Goal: Transaction & Acquisition: Purchase product/service

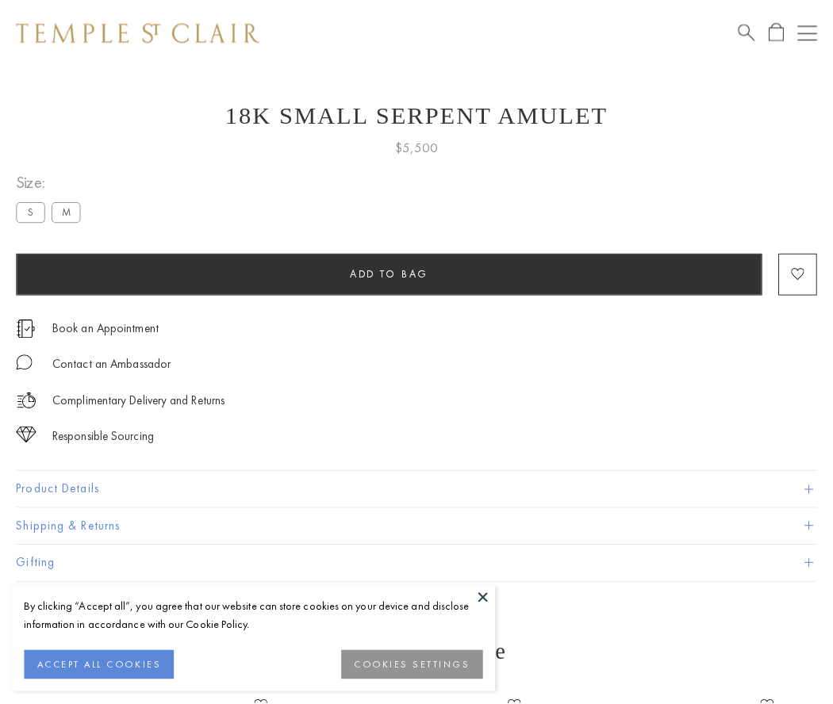
scroll to position [63, 0]
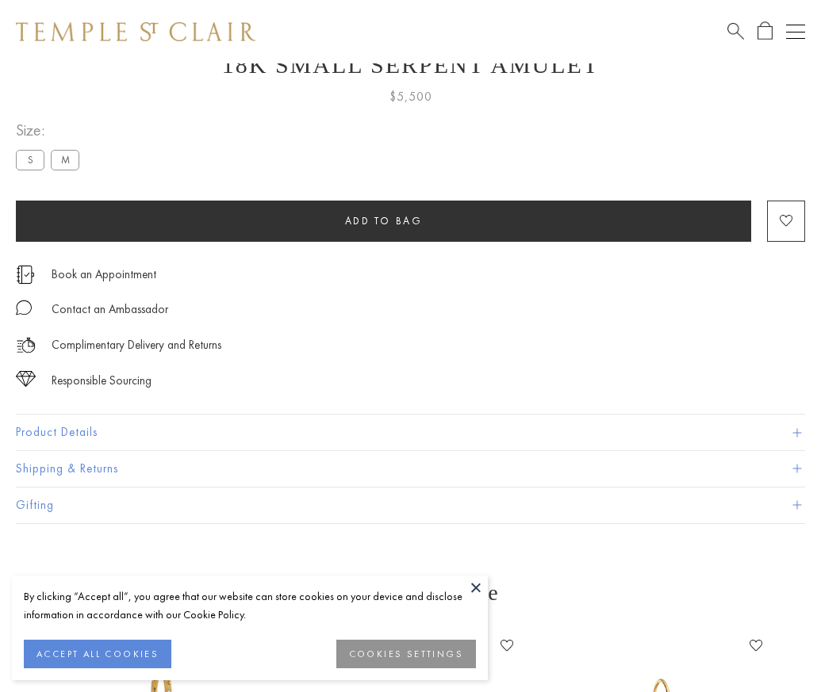
click at [383, 221] on span "Add to bag" at bounding box center [384, 220] width 78 height 13
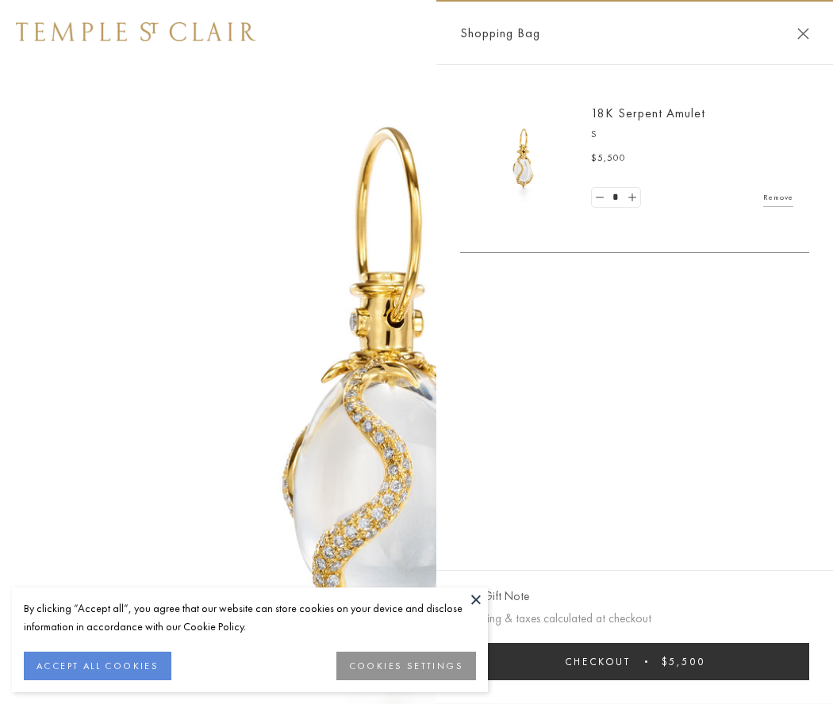
click at [635, 662] on button "Checkout $5,500" at bounding box center [634, 661] width 349 height 37
